Goal: Task Accomplishment & Management: Complete application form

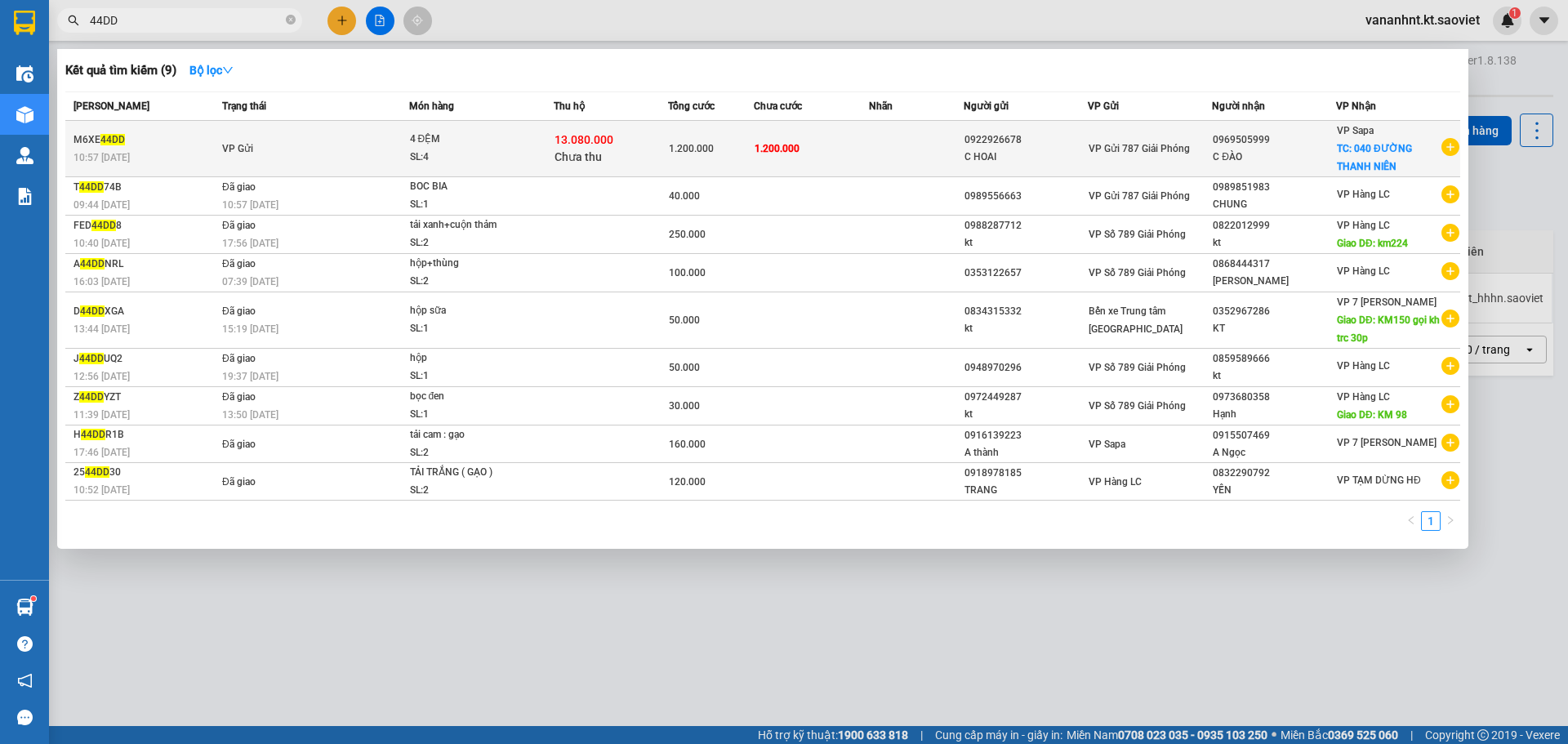
type input "44DD"
click at [601, 137] on span "13.080.000" at bounding box center [584, 139] width 59 height 13
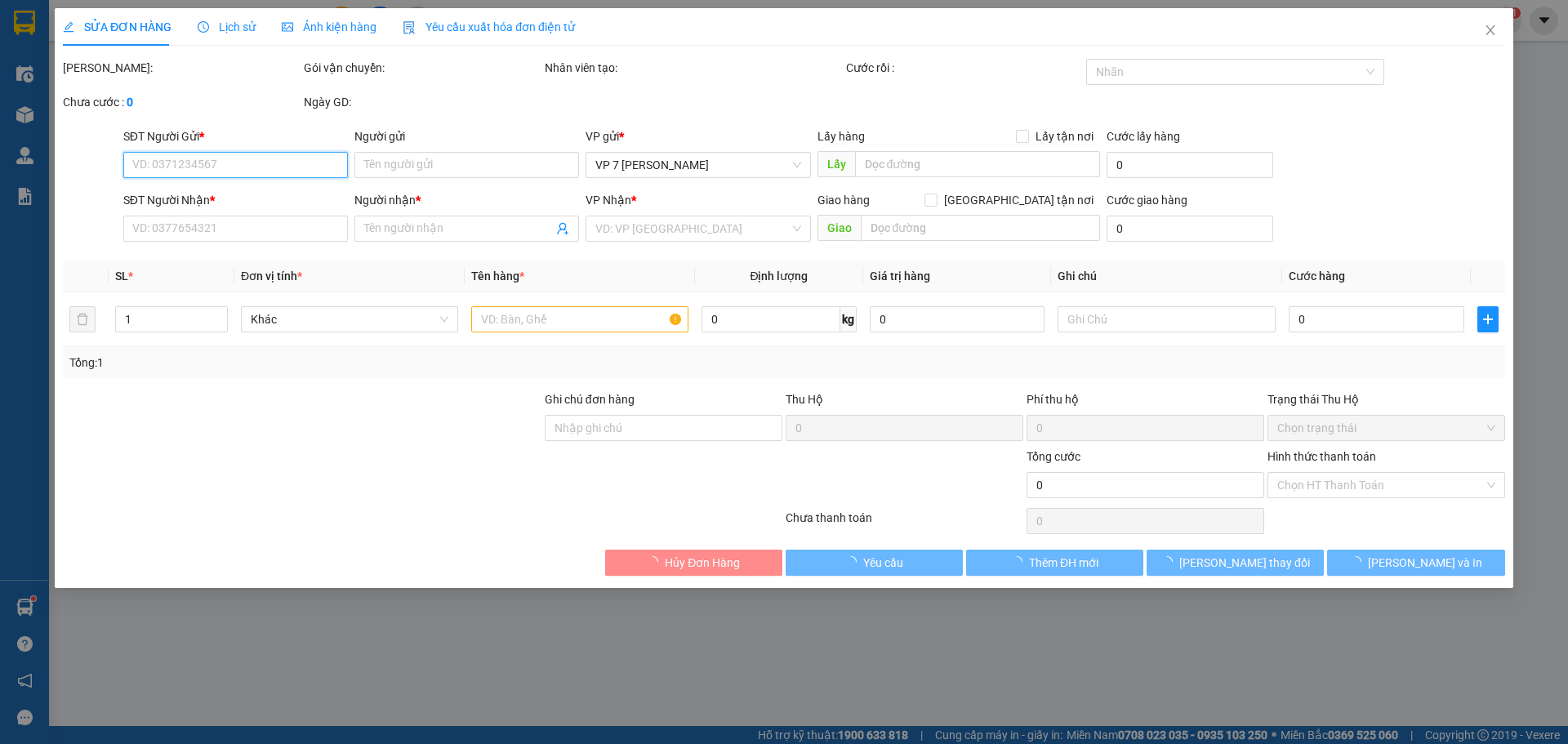
type input "0922926678"
type input "C HOAI"
type input "0969505999"
type input "C ĐÀO"
checkbox input "true"
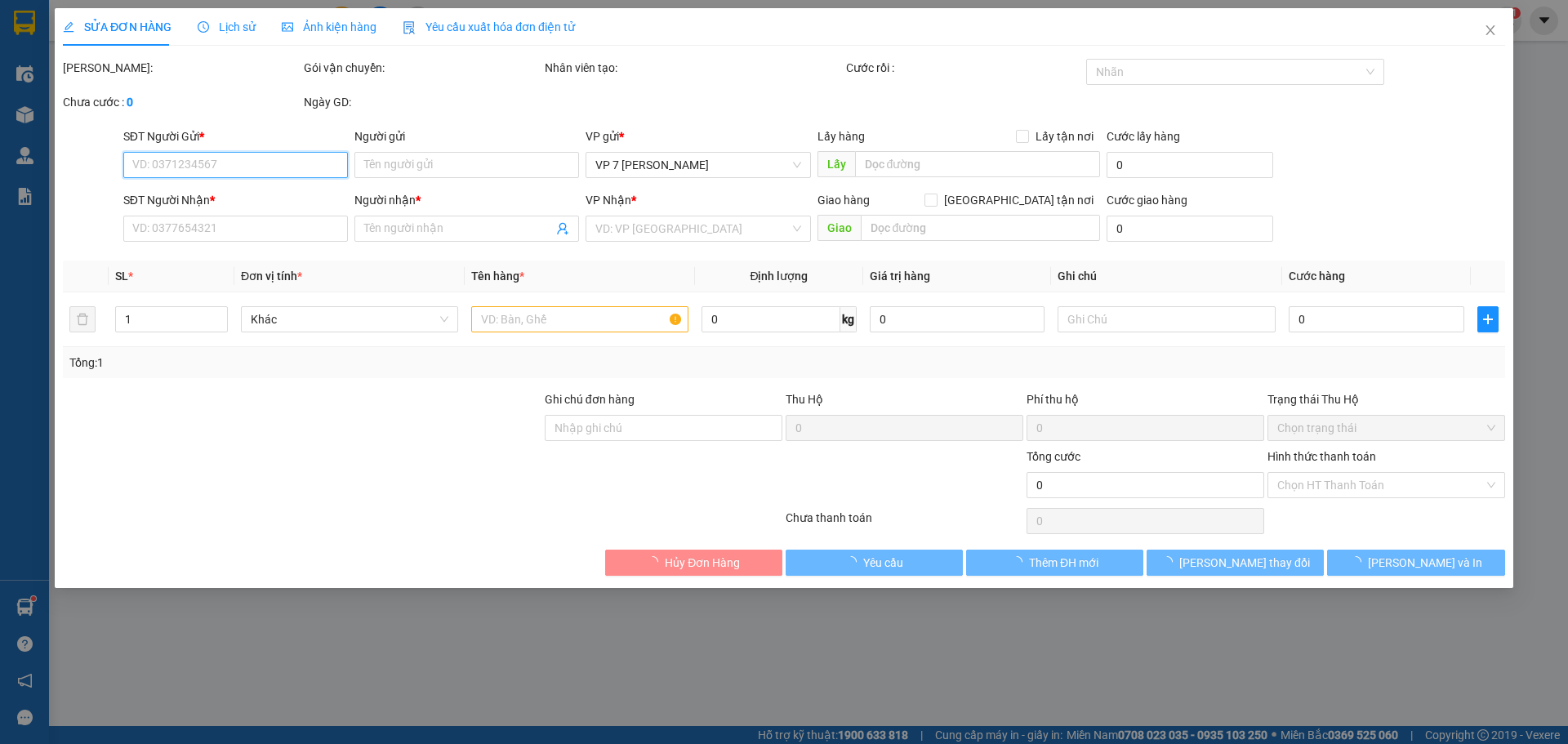
type input "040 ĐƯỜNG THANH NIÊN"
type input "1.200.000"
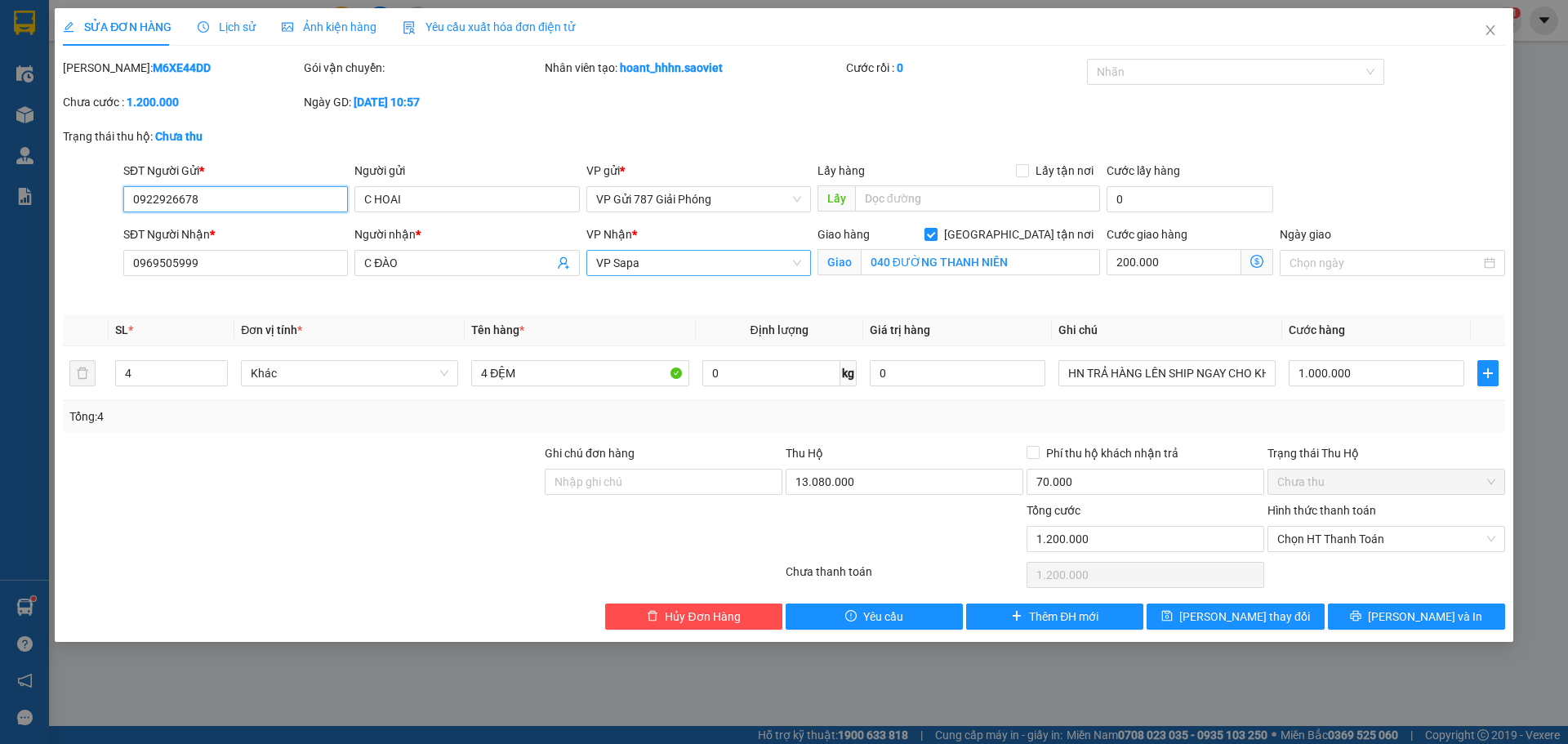
click at [684, 266] on span "VP Sapa" at bounding box center [698, 263] width 205 height 25
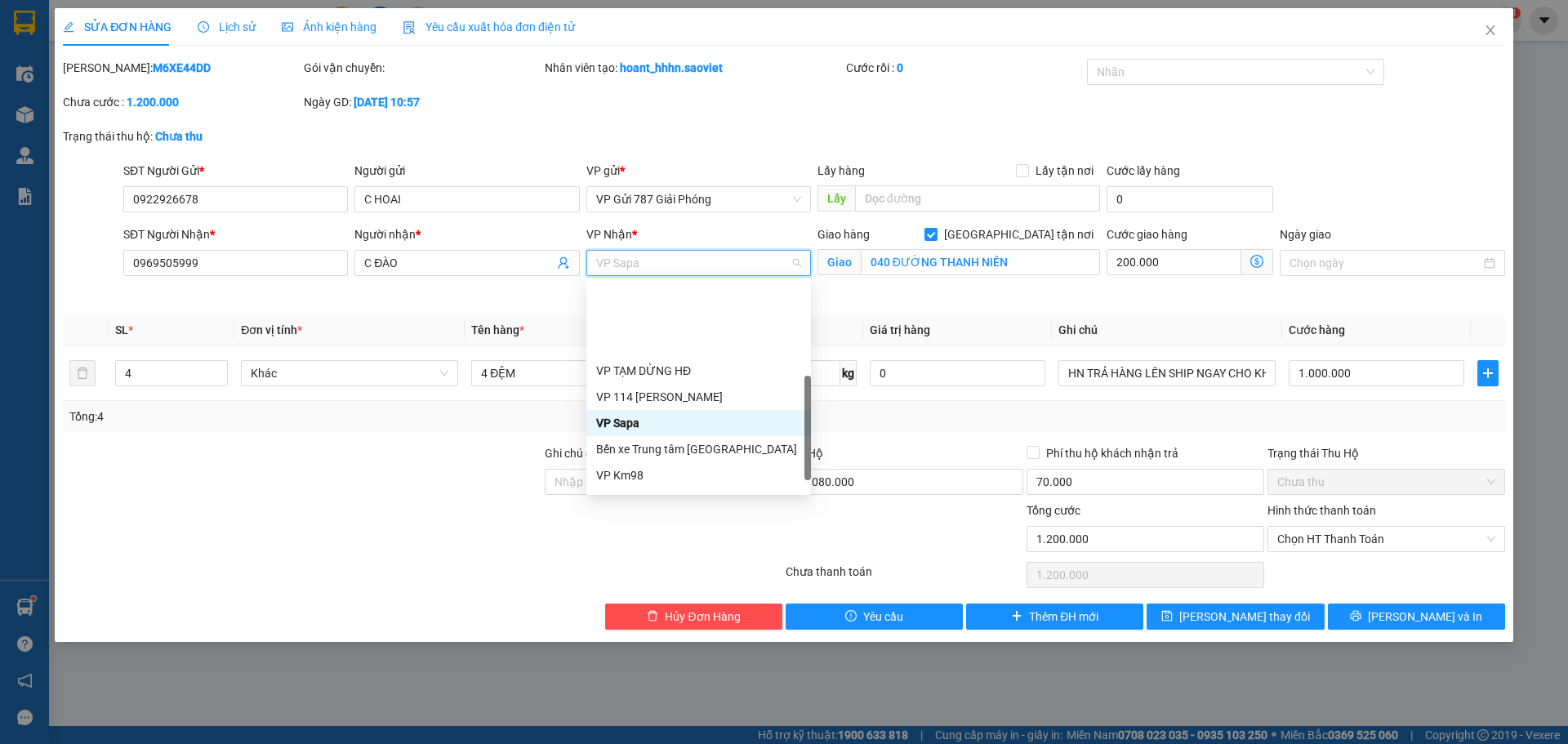
scroll to position [183, 0]
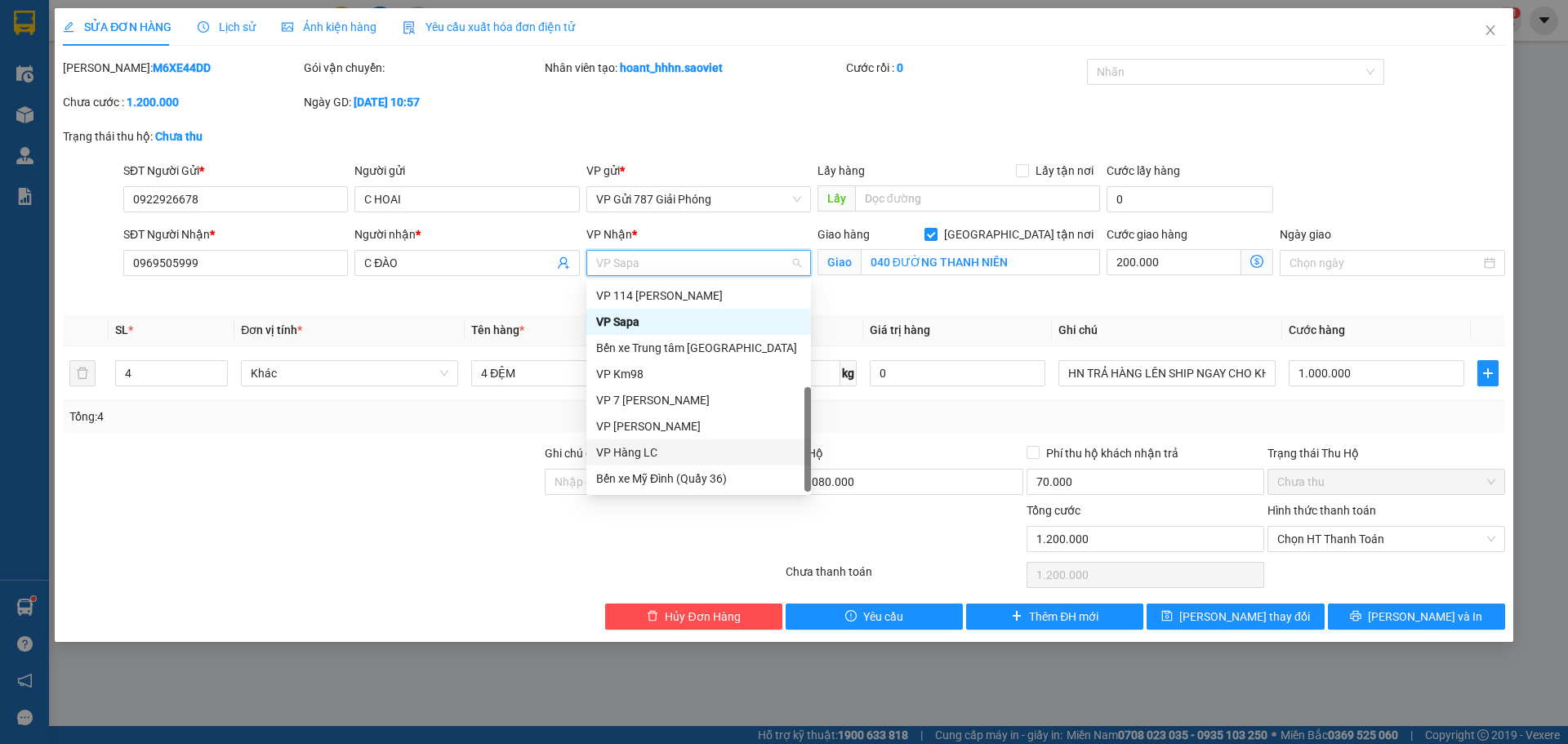
click at [654, 448] on div "VP Hàng LC" at bounding box center [698, 452] width 205 height 18
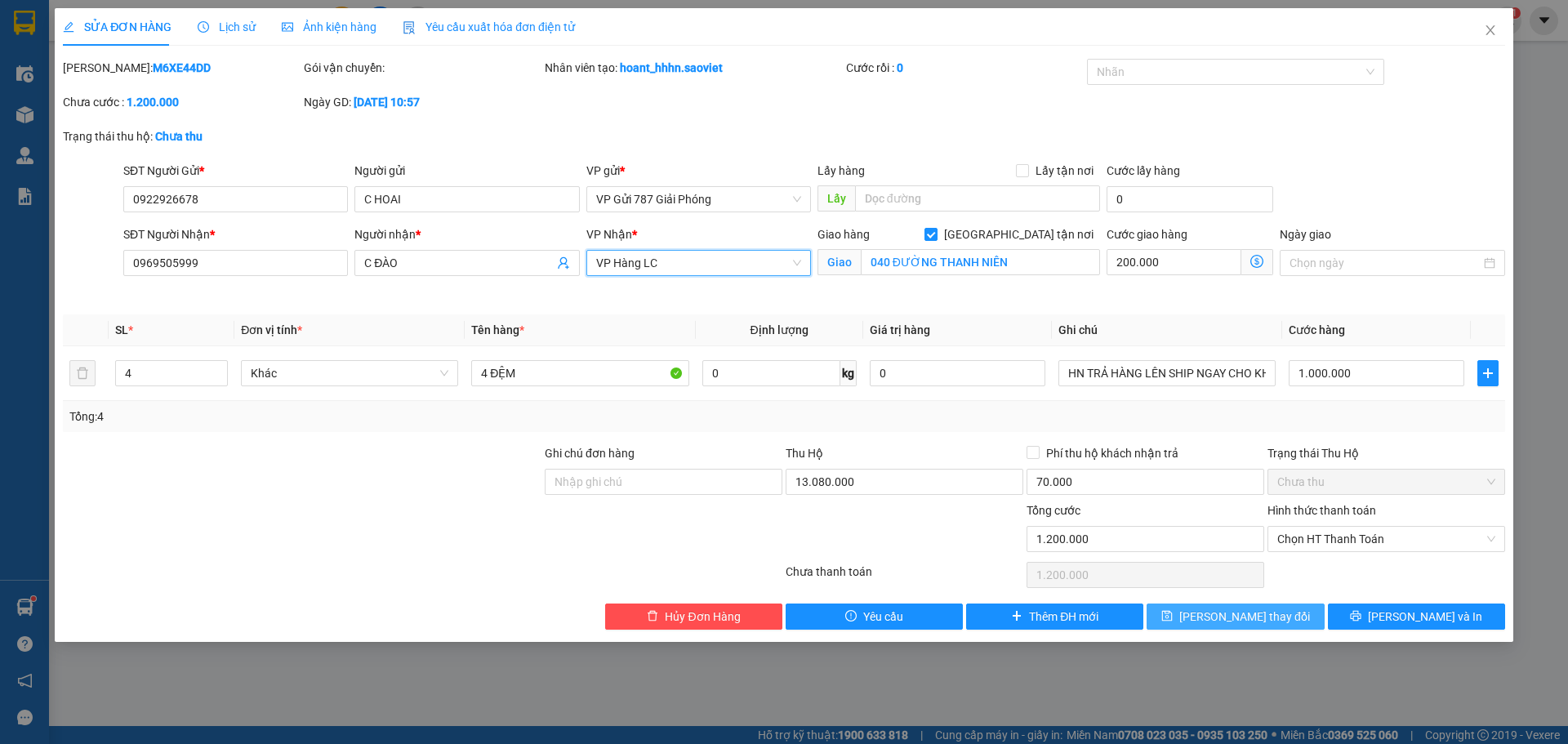
click at [1227, 619] on span "[PERSON_NAME] thay đổi" at bounding box center [1245, 617] width 131 height 18
